Goal: Use online tool/utility: Utilize a website feature to perform a specific function

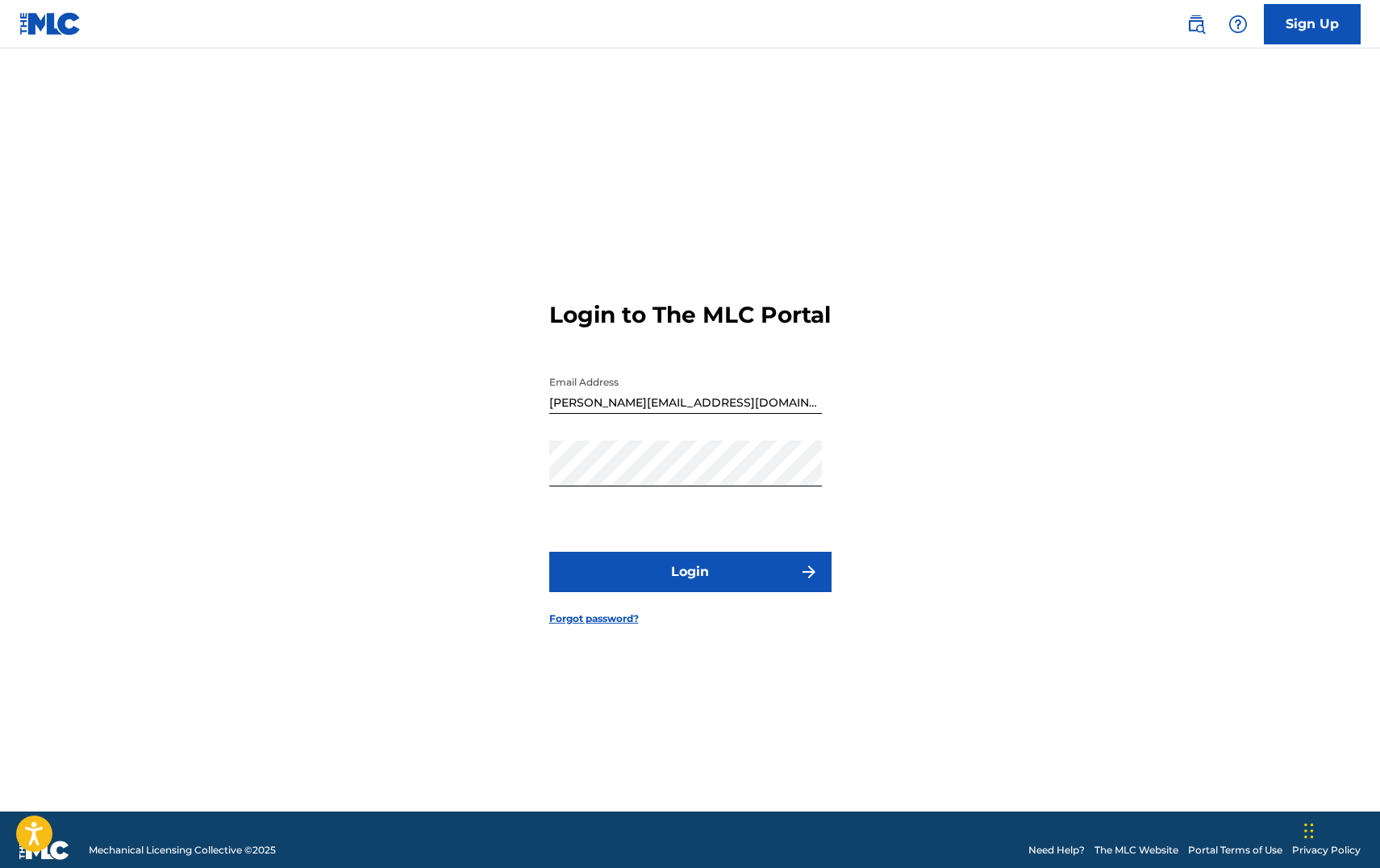
click at [647, 580] on button "Login" at bounding box center [690, 572] width 282 height 40
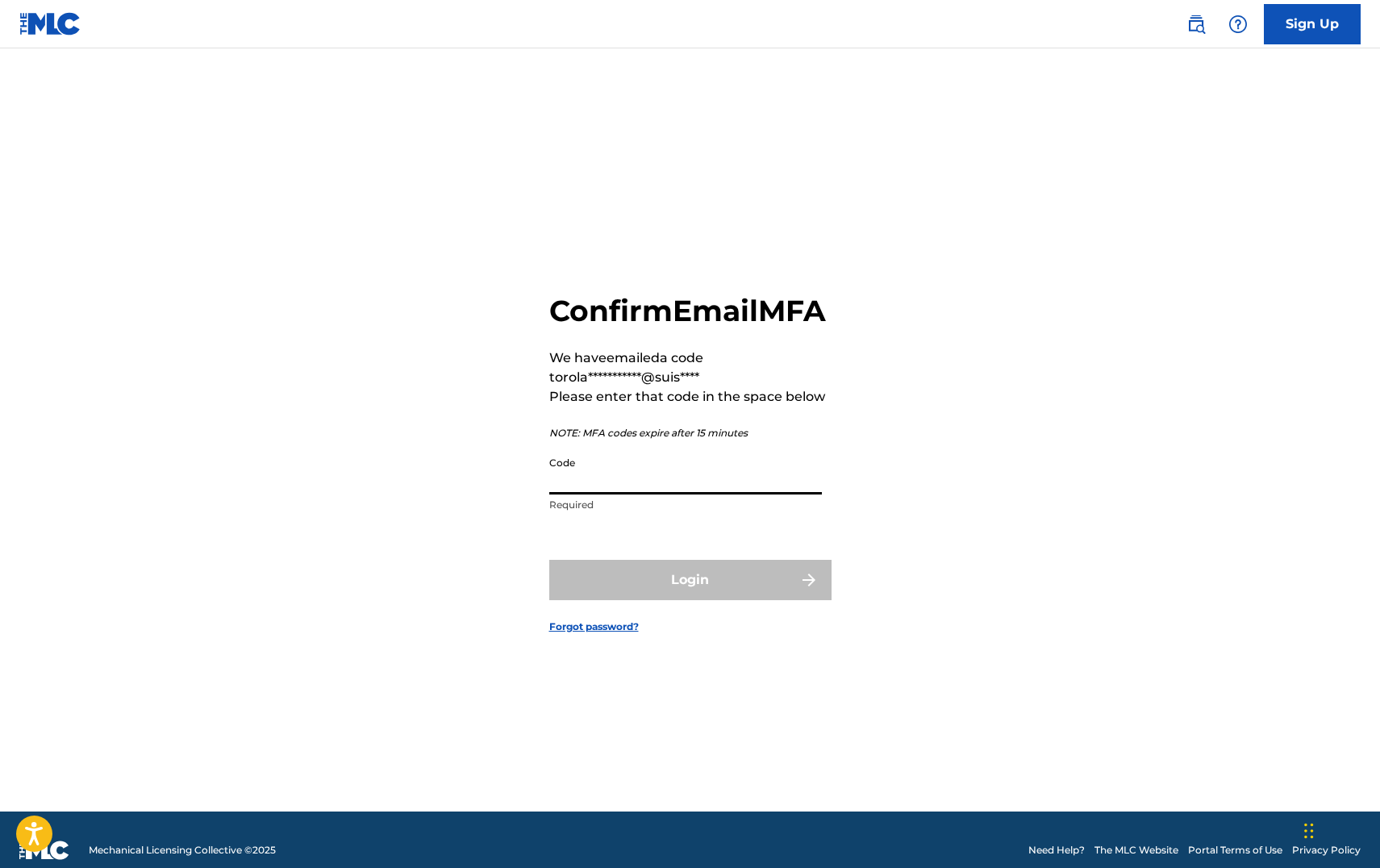
click at [642, 494] on input "Code" at bounding box center [686, 472] width 272 height 46
click at [641, 494] on input "Code" at bounding box center [686, 472] width 272 height 46
paste input "549811"
type input "549811"
click at [690, 598] on button "Login" at bounding box center [690, 580] width 282 height 40
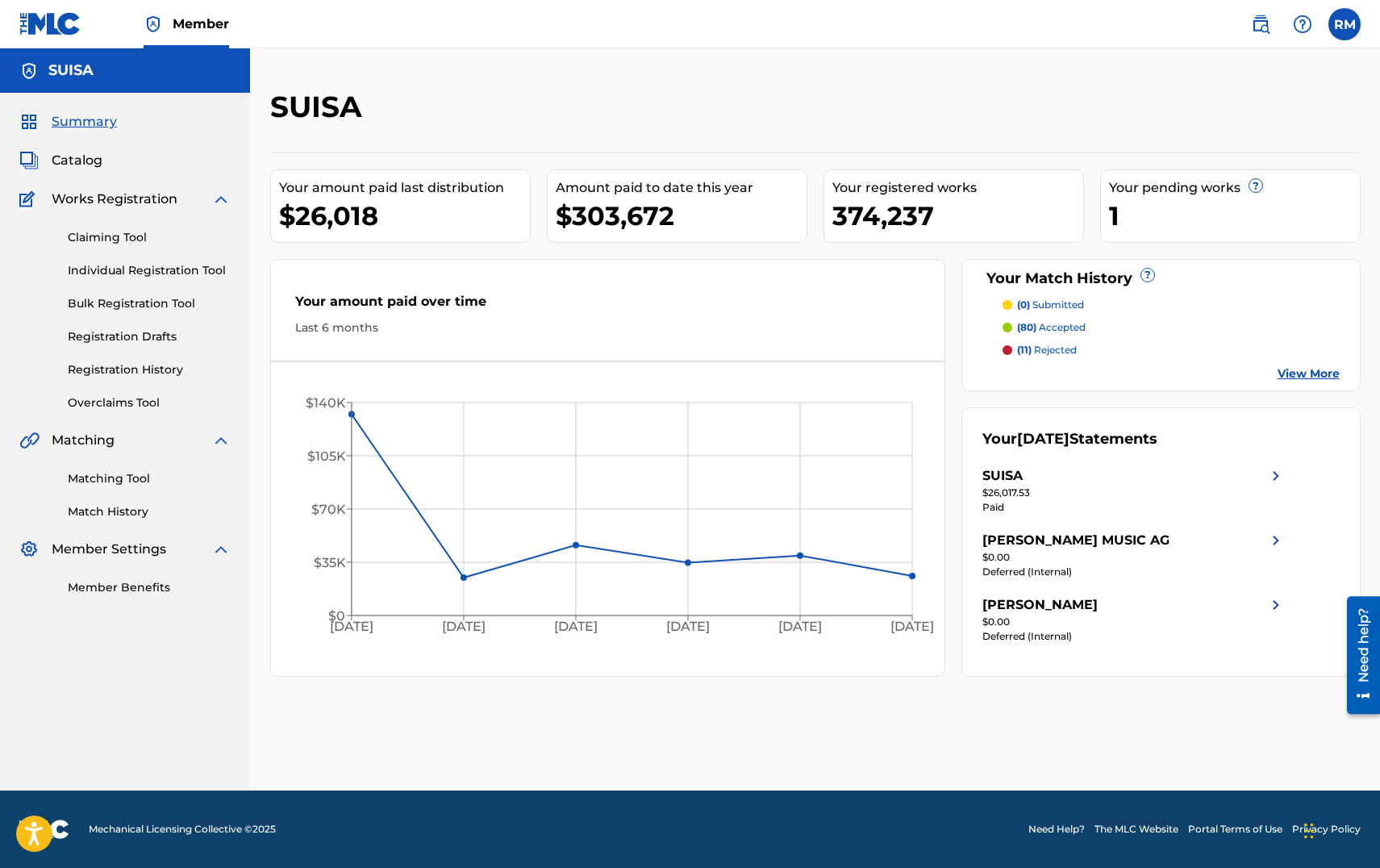
click at [121, 405] on link "Overclaims Tool" at bounding box center [150, 403] width 163 height 17
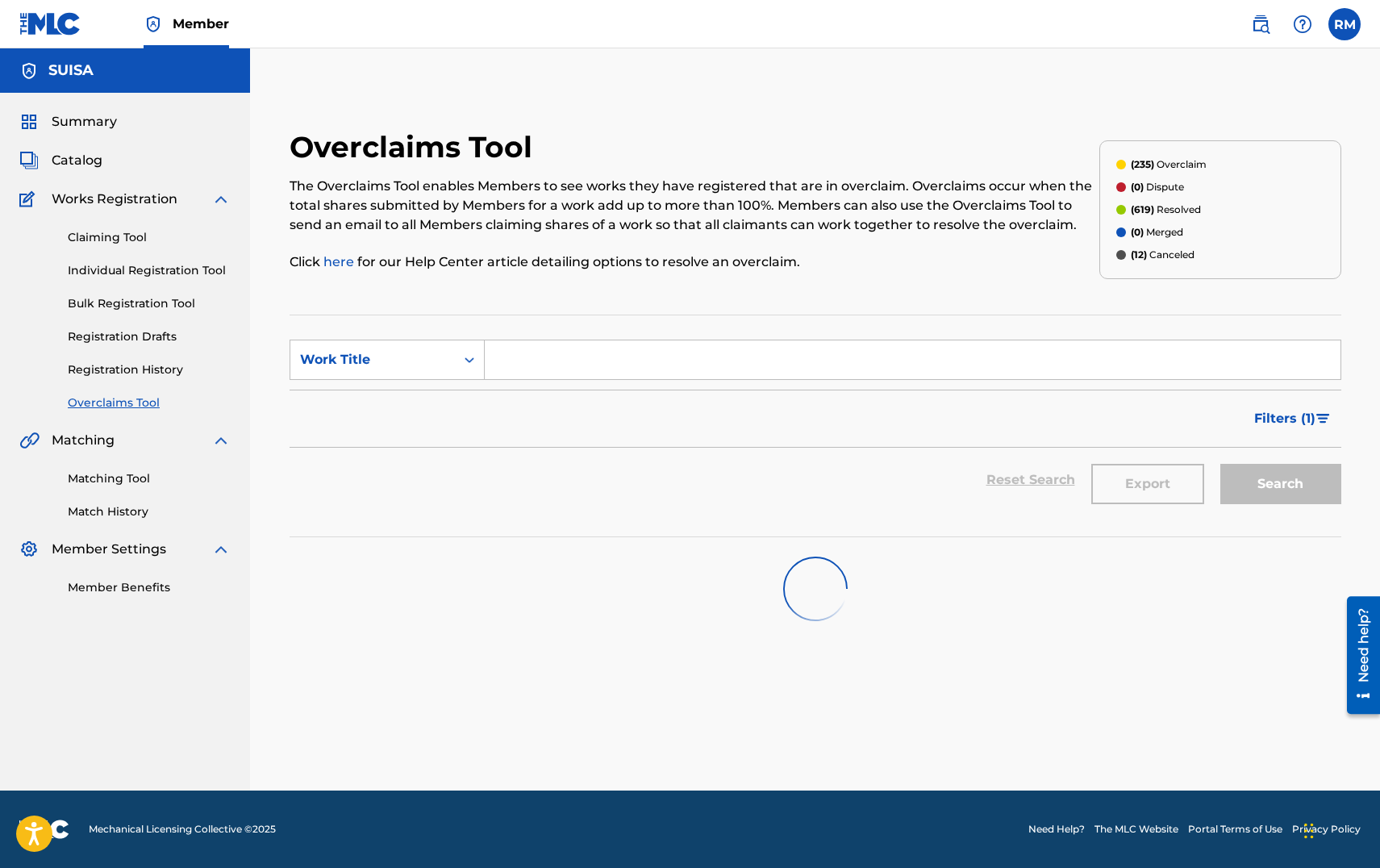
click at [507, 362] on input "Search Form" at bounding box center [912, 360] width 855 height 38
click at [466, 350] on div "Search Form" at bounding box center [469, 360] width 29 height 29
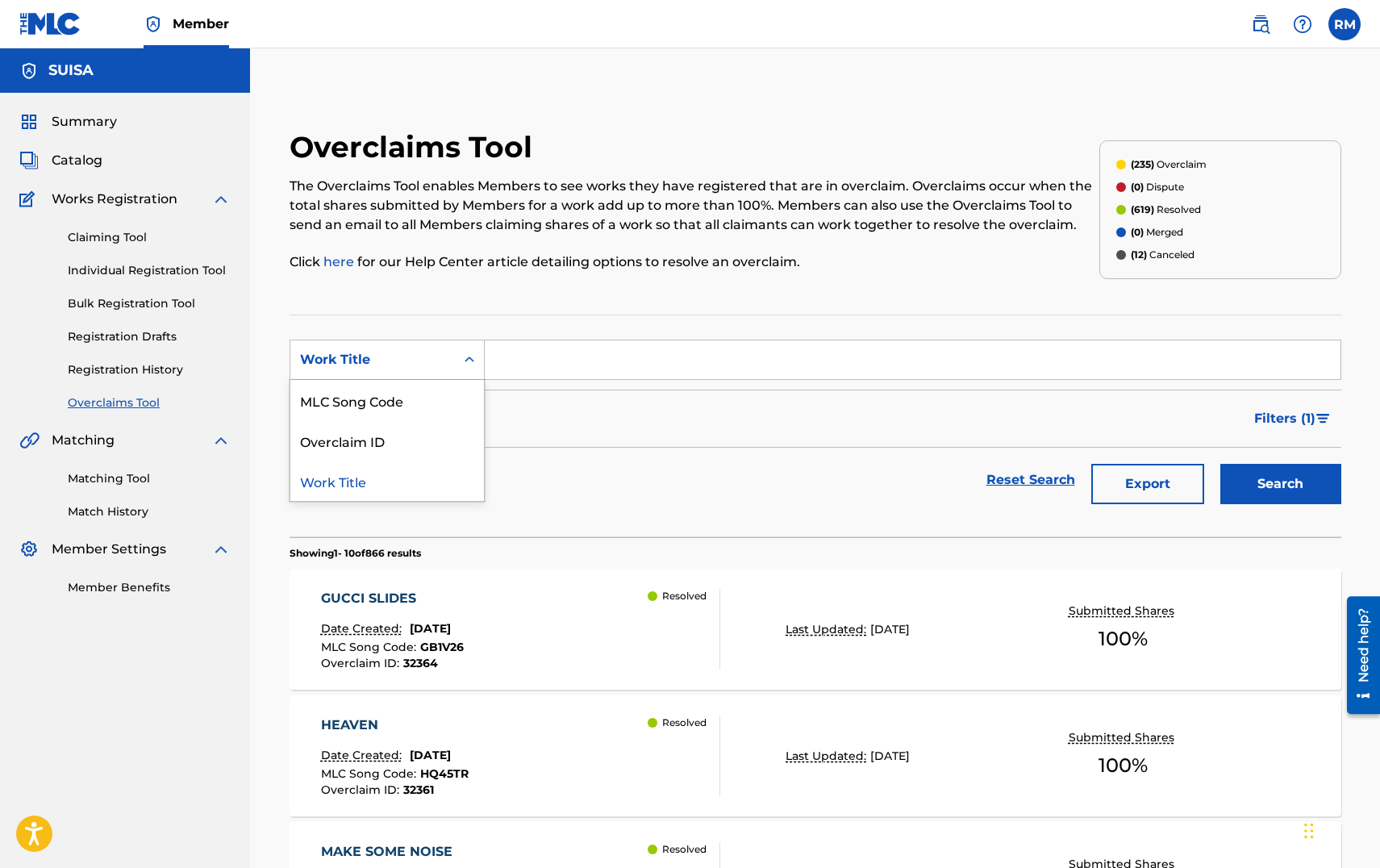
click at [506, 360] on input "Search Form" at bounding box center [912, 360] width 855 height 38
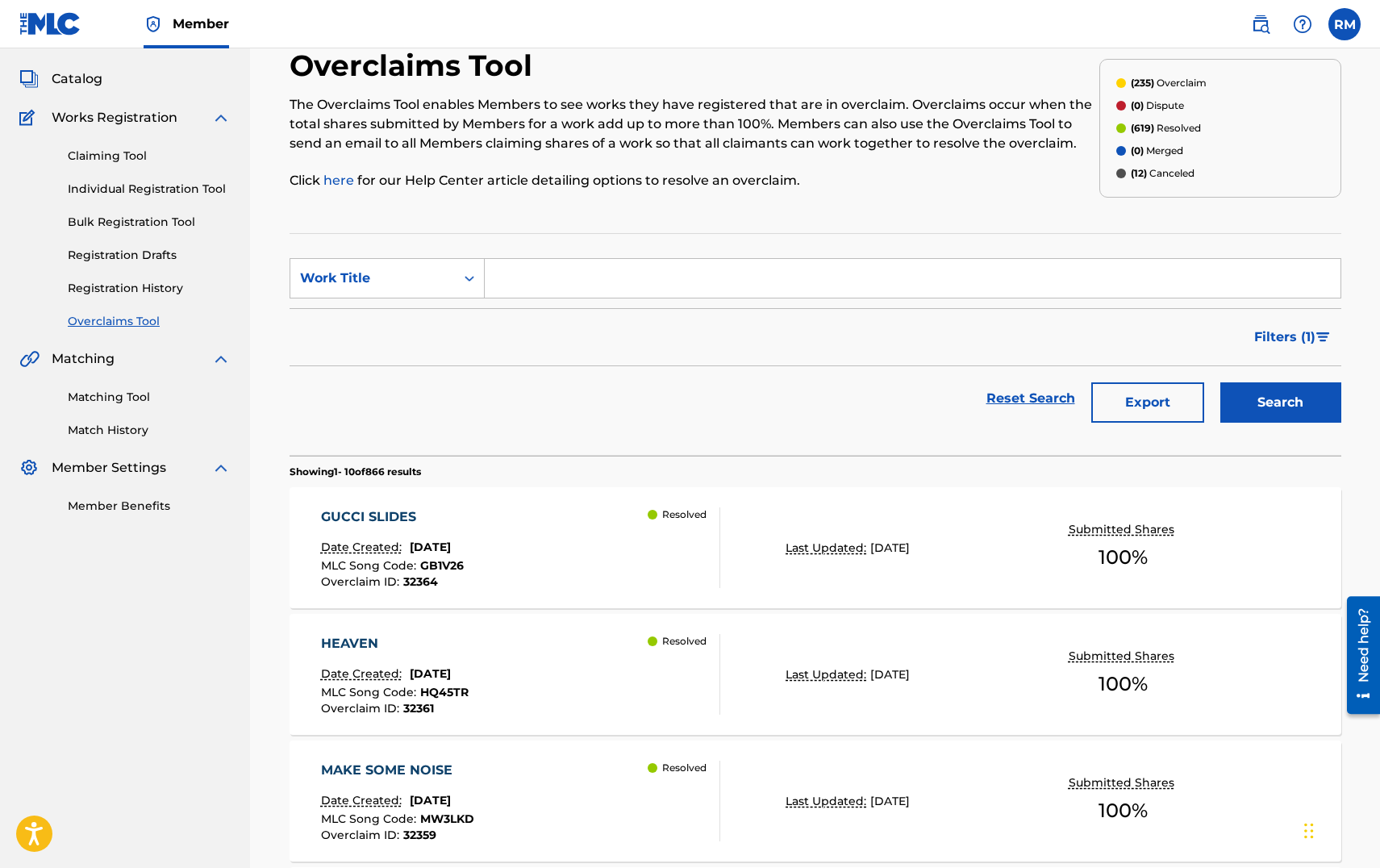
scroll to position [81, 0]
click at [534, 282] on input "Search Form" at bounding box center [912, 279] width 855 height 38
type input "black leaves"
click at [1220, 383] on button "Search" at bounding box center [1280, 403] width 121 height 40
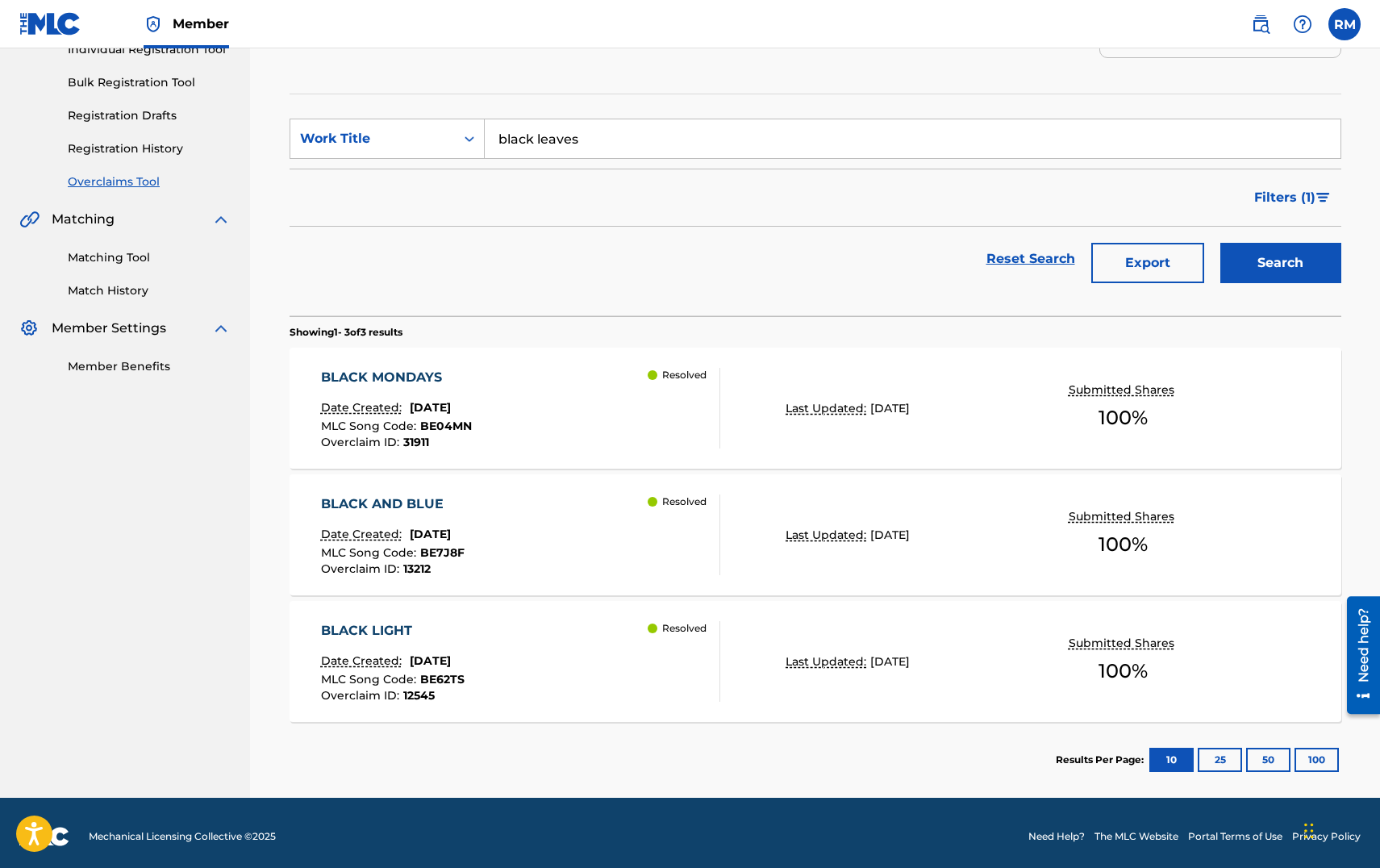
scroll to position [228, 0]
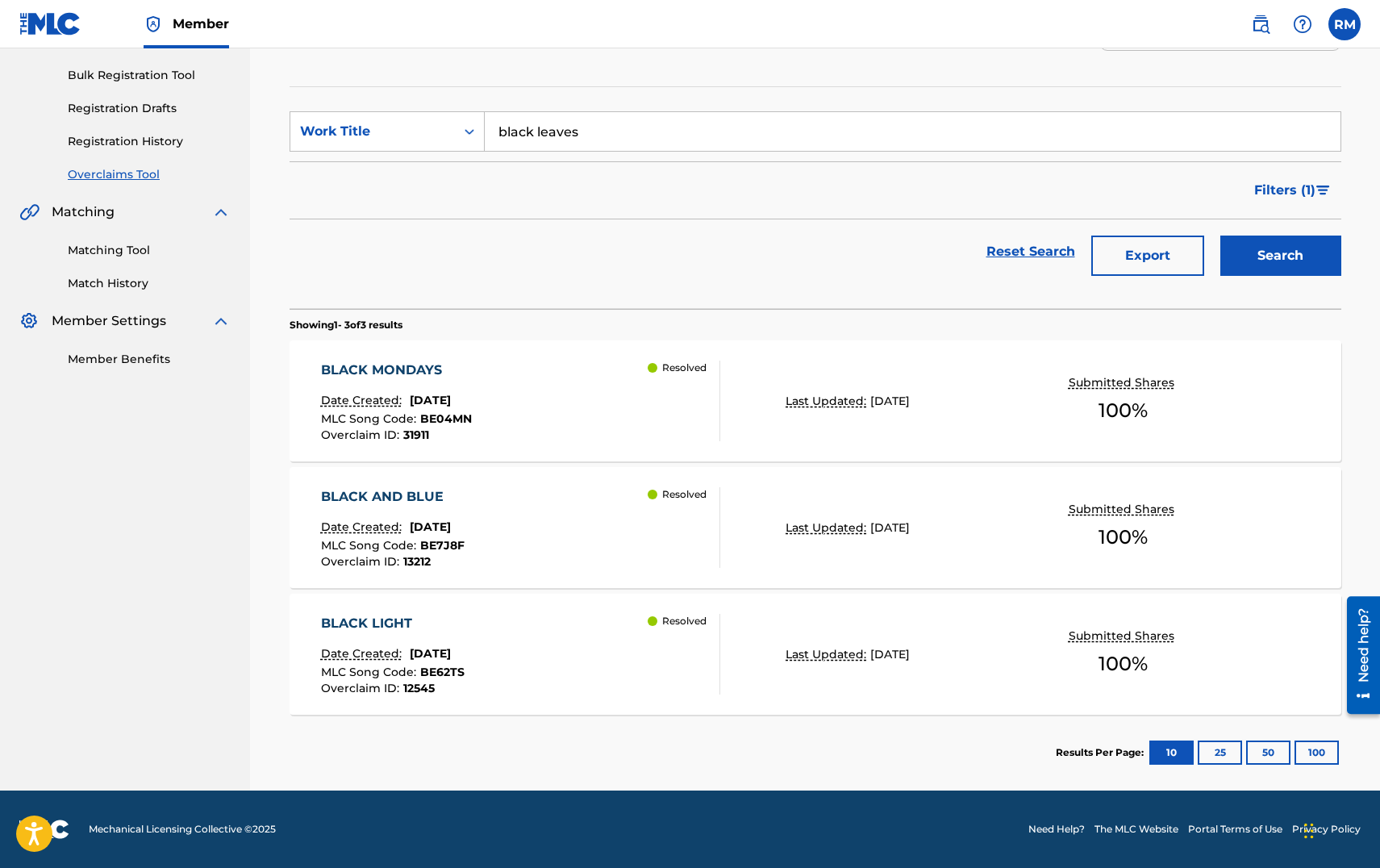
click at [1208, 754] on button "25" at bounding box center [1220, 752] width 44 height 24
